Goal: Transaction & Acquisition: Book appointment/travel/reservation

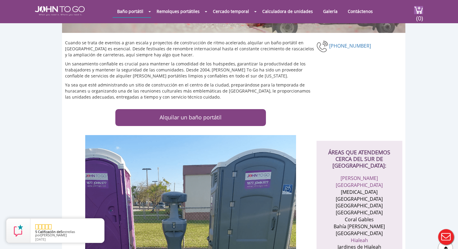
click at [227, 115] on div at bounding box center [229, 124] width 458 height 249
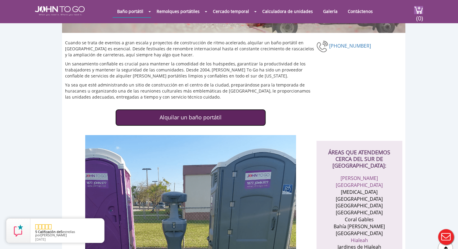
click at [214, 116] on font "Alquilar un baño portátil" at bounding box center [190, 116] width 62 height 7
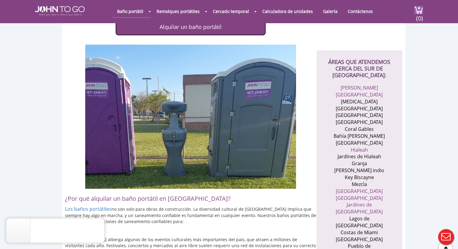
scroll to position [200, 0]
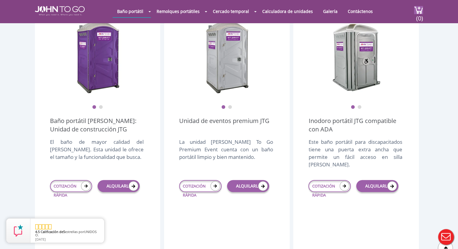
scroll to position [195, 0]
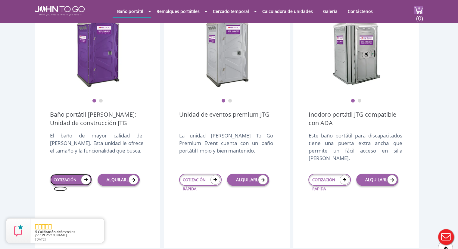
click at [67, 180] on font "COTIZACIÓN RÁPIDA" at bounding box center [65, 184] width 23 height 14
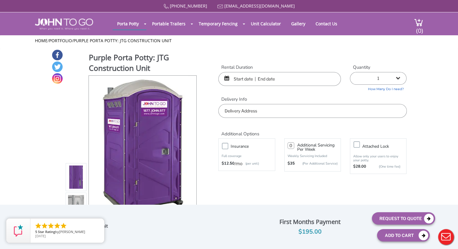
click at [292, 78] on input "text" at bounding box center [279, 79] width 122 height 14
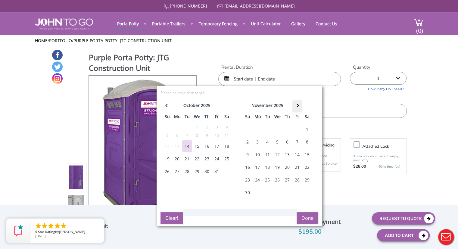
click at [297, 104] on th at bounding box center [297, 106] width 10 height 12
click at [297, 105] on th at bounding box center [297, 106] width 10 height 12
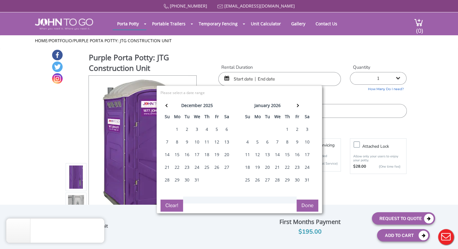
click at [257, 141] on div "5" at bounding box center [257, 142] width 10 height 12
click at [298, 107] on th at bounding box center [297, 106] width 10 height 12
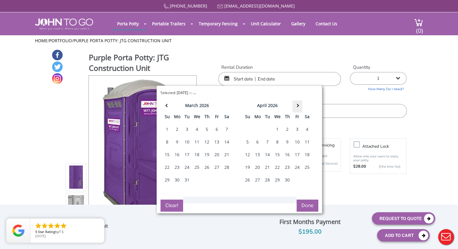
click at [298, 107] on th at bounding box center [297, 106] width 10 height 12
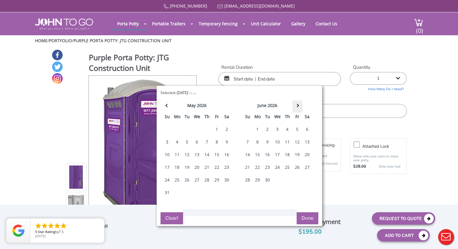
click at [298, 107] on th at bounding box center [297, 106] width 10 height 12
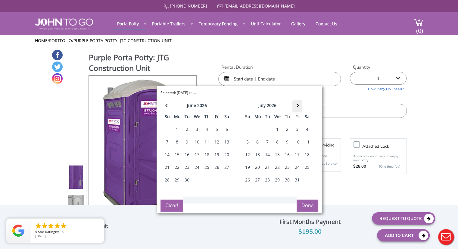
click at [298, 107] on th at bounding box center [297, 106] width 10 height 12
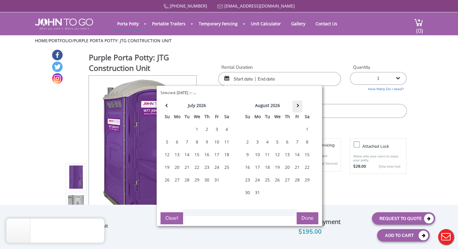
click at [298, 107] on th at bounding box center [297, 106] width 10 height 12
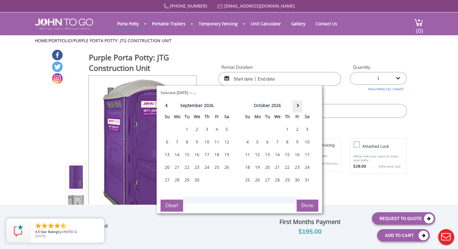
click at [298, 107] on th at bounding box center [297, 106] width 10 height 12
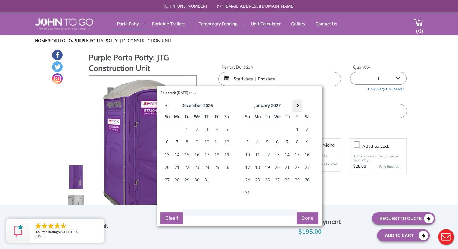
click at [298, 107] on th at bounding box center [297, 106] width 10 height 12
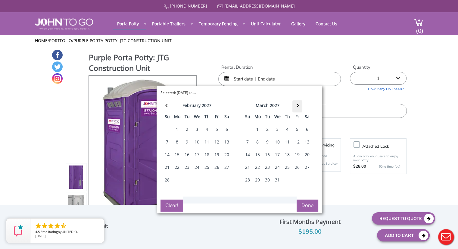
click at [298, 107] on th at bounding box center [297, 106] width 10 height 12
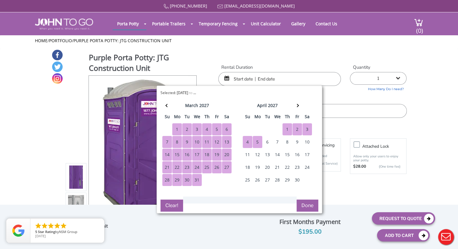
click at [255, 143] on div "5" at bounding box center [257, 142] width 10 height 12
type input "01/05/2026 to 04/05/2027"
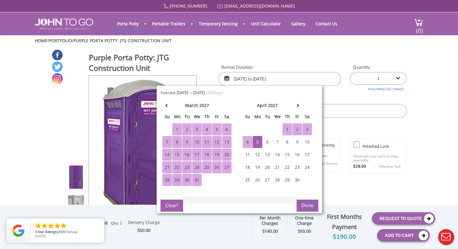
click at [311, 205] on button "Done" at bounding box center [307, 205] width 22 height 12
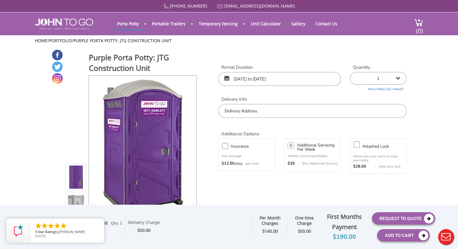
click at [248, 112] on input "text" at bounding box center [312, 111] width 188 height 14
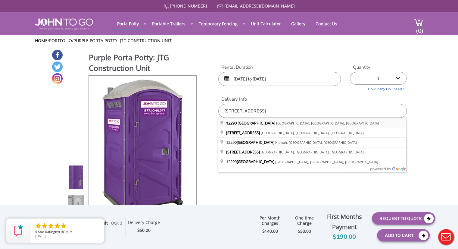
type input "12290 NE 6th Ave, North Miami, FL, USA"
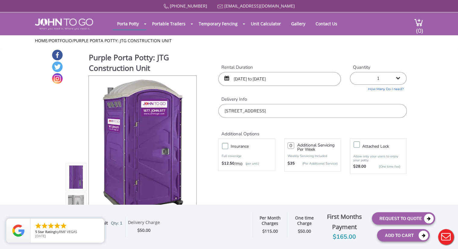
drag, startPoint x: 462, startPoint y: 2, endPoint x: 348, endPoint y: 84, distance: 140.3
click at [348, 84] on div "Quantity 1 2 (5% discount) 3 (8% discount) 4 (10% discount) 5 (12% discount) 6 …" at bounding box center [378, 77] width 66 height 27
drag, startPoint x: 460, startPoint y: 1, endPoint x: 348, endPoint y: 57, distance: 125.6
click at [348, 57] on div "Purple Porta Potty: JTG Construction Unit View feature & specs Download Pdf Pro…" at bounding box center [228, 142] width 355 height 186
click at [405, 218] on button "Request To Quote" at bounding box center [403, 218] width 63 height 12
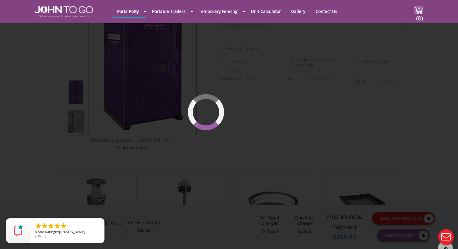
scroll to position [64, 0]
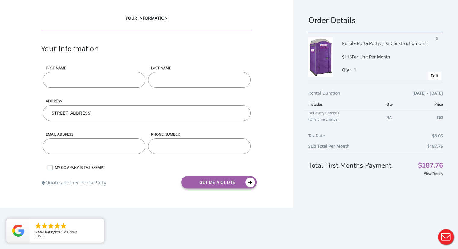
click at [445, 236] on button "Live Chat" at bounding box center [446, 236] width 24 height 24
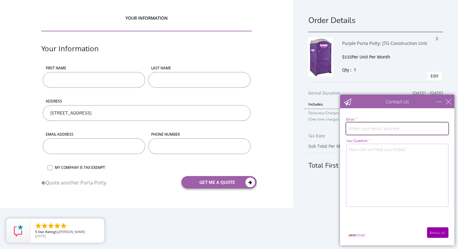
click at [385, 126] on input "email" at bounding box center [397, 128] width 102 height 12
type input "mgallego@projectland.com"
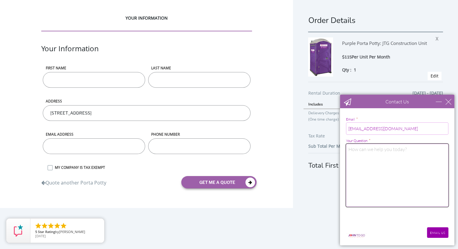
click at [370, 158] on textarea "Your Question *" at bounding box center [397, 175] width 102 height 63
paste textarea "Hello [Supplier Name], We are requesting a quotation for both a portable restro…"
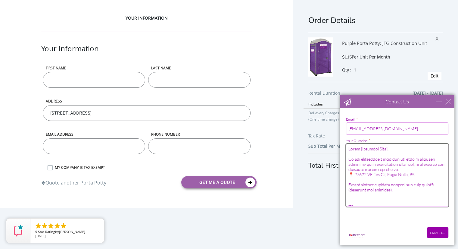
type textarea "Hello [Supplier Name], We are requesting a quotation for both a portable restro…"
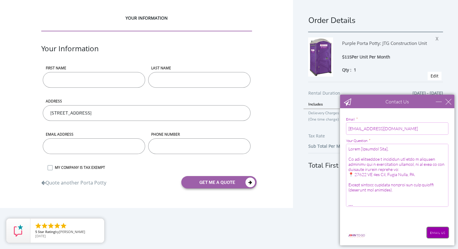
drag, startPoint x: 432, startPoint y: 232, endPoint x: 434, endPoint y: 229, distance: 3.9
click at [432, 232] on input "EMAIL US" at bounding box center [437, 232] width 21 height 11
